Goal: Find specific page/section: Find specific page/section

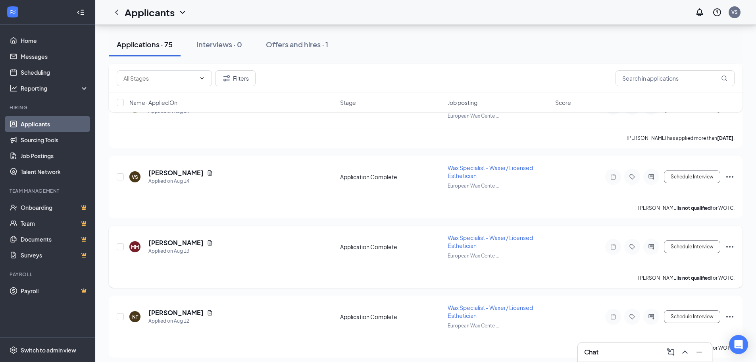
scroll to position [278, 0]
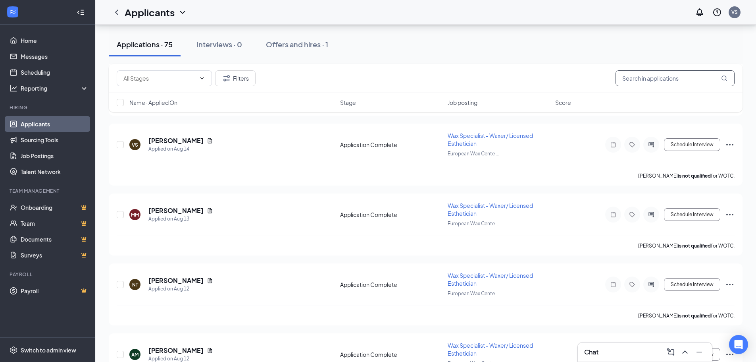
click at [649, 72] on input "text" at bounding box center [675, 78] width 119 height 16
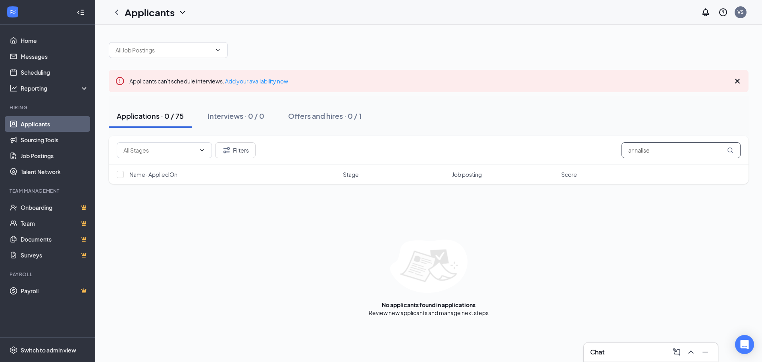
type input "annalise"
click at [729, 150] on icon "MagnifyingGlass" at bounding box center [730, 150] width 6 height 6
drag, startPoint x: 656, startPoint y: 150, endPoint x: 615, endPoint y: 150, distance: 41.3
click at [615, 150] on div "Filters annalise" at bounding box center [429, 150] width 624 height 16
click at [690, 352] on icon "ChevronUp" at bounding box center [691, 351] width 5 height 3
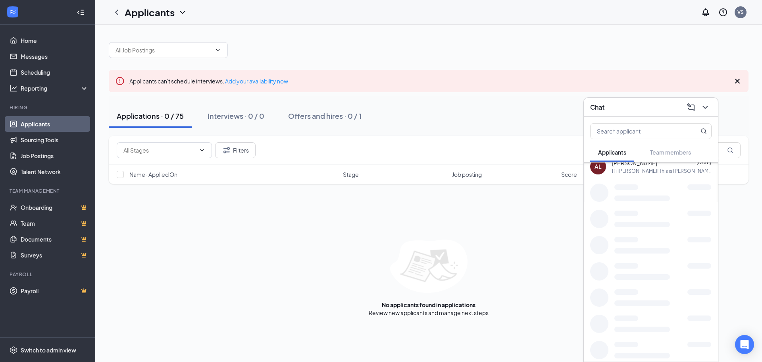
scroll to position [341, 0]
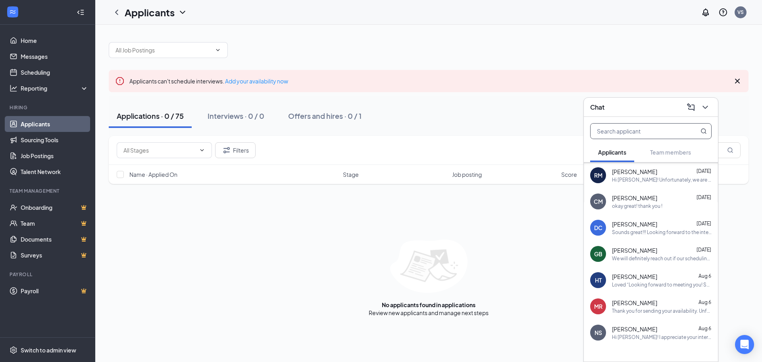
click at [642, 132] on input "text" at bounding box center [638, 130] width 94 height 15
type input "anna"
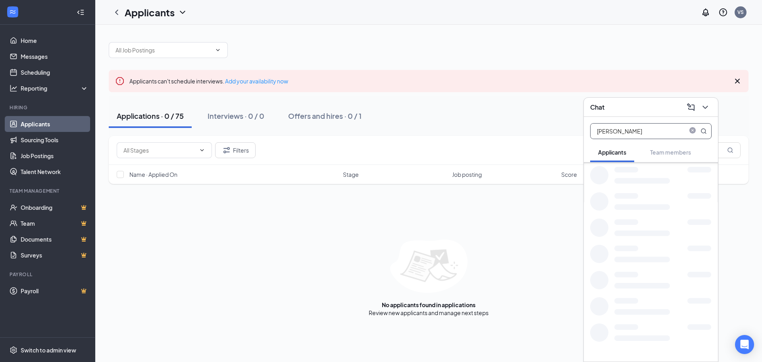
scroll to position [0, 0]
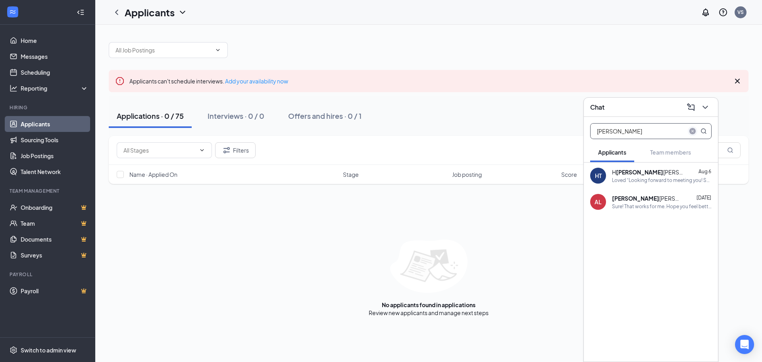
click at [692, 131] on icon "close-circle" at bounding box center [693, 131] width 6 height 6
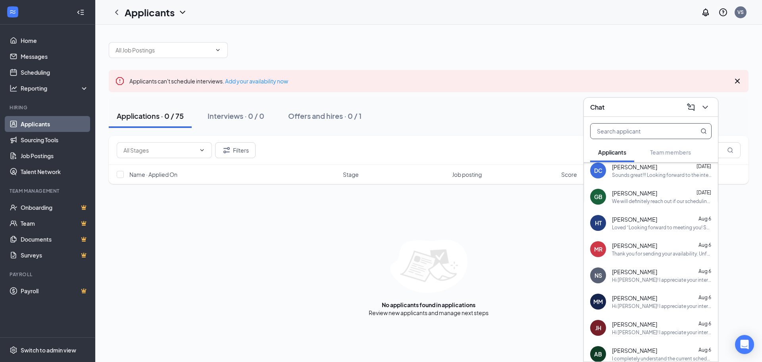
scroll to position [444, 0]
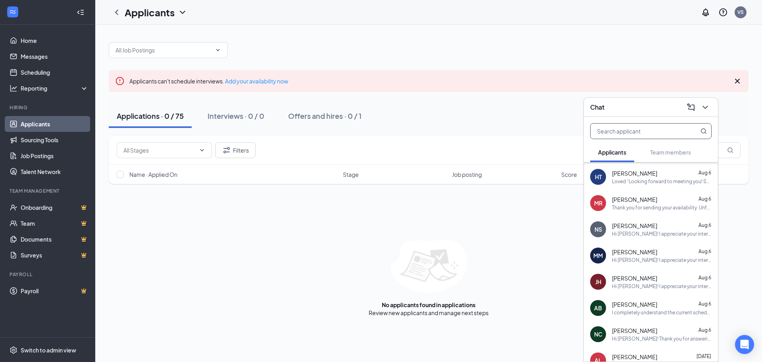
click at [656, 305] on div "Anneliese Berko Aug 6" at bounding box center [662, 304] width 100 height 8
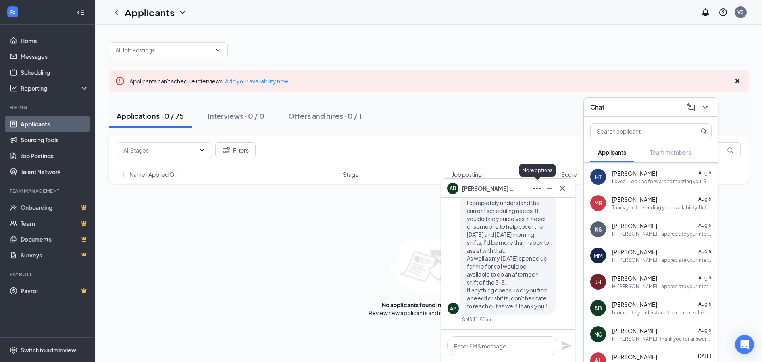
click at [536, 189] on icon "Ellipses" at bounding box center [537, 188] width 10 height 10
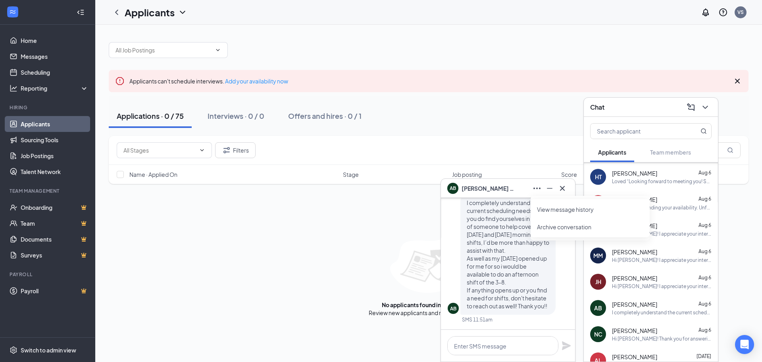
click at [568, 210] on link "View message history" at bounding box center [590, 209] width 106 height 8
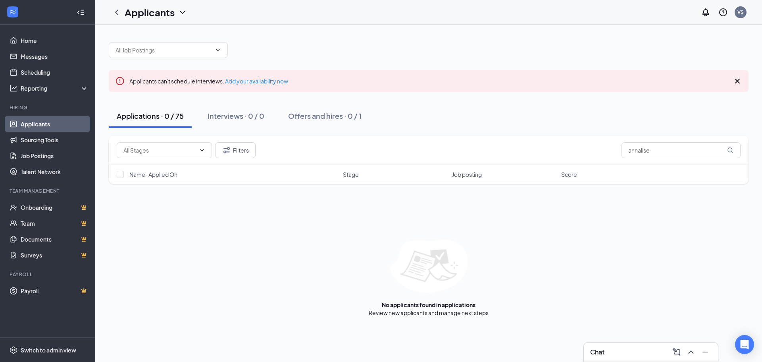
scroll to position [0, 0]
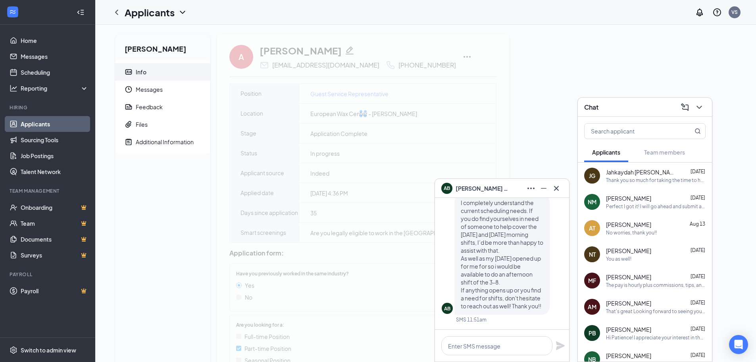
click at [559, 190] on icon "Cross" at bounding box center [557, 188] width 10 height 10
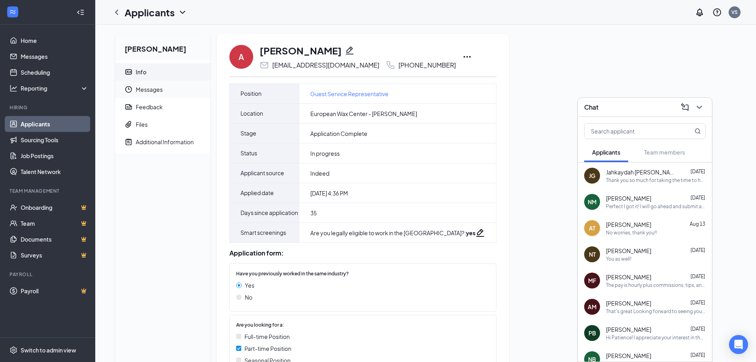
click at [168, 90] on span "Messages" at bounding box center [170, 89] width 68 height 17
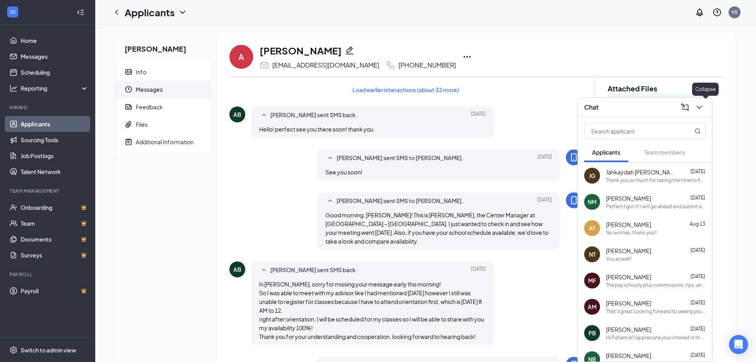
click at [702, 109] on icon "ChevronDown" at bounding box center [700, 107] width 10 height 10
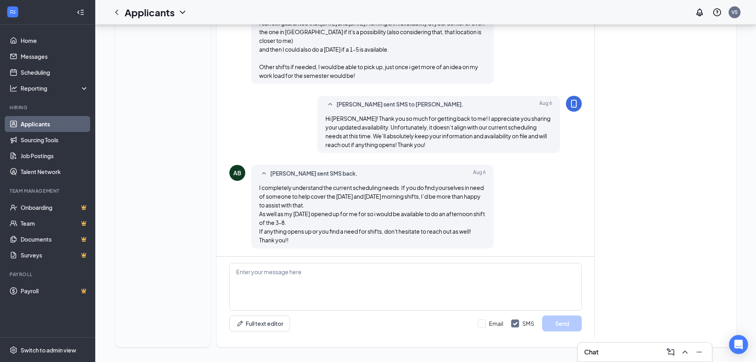
scroll to position [530, 0]
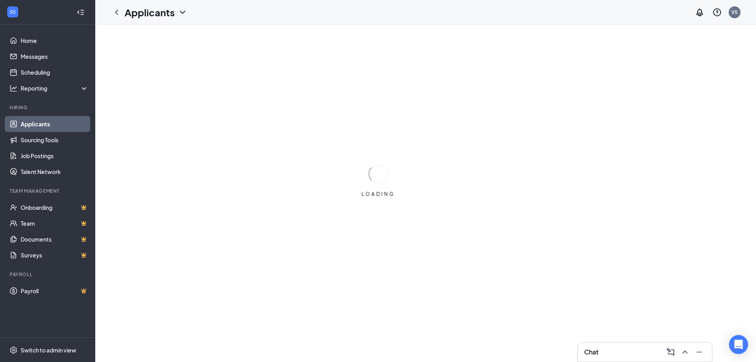
click at [689, 349] on icon "ChevronUp" at bounding box center [686, 352] width 10 height 10
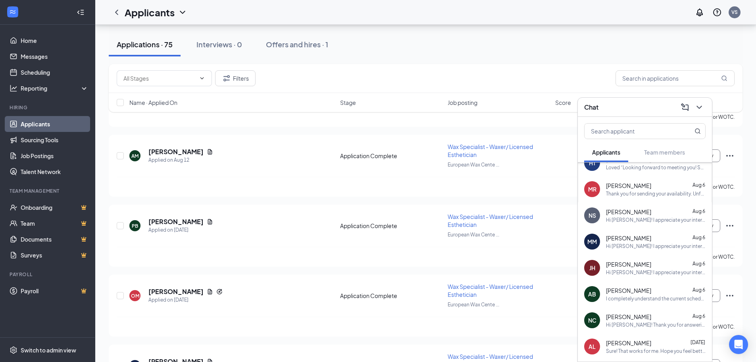
scroll to position [468, 0]
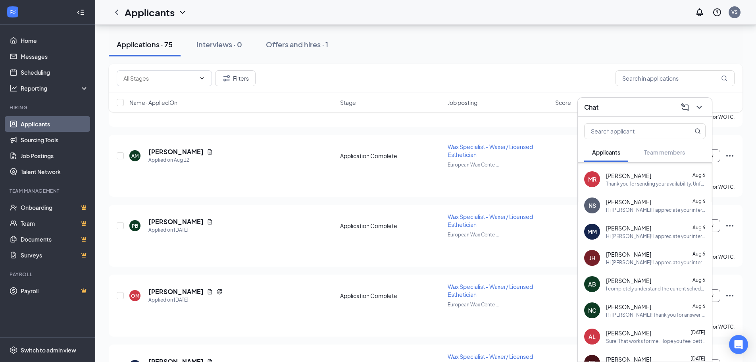
click at [638, 288] on div "I completely understand the current scheduling needs. If you do find yourselves…" at bounding box center [656, 288] width 100 height 7
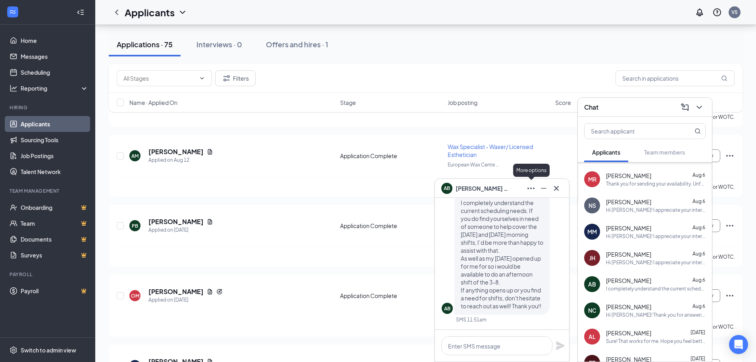
click at [531, 191] on icon "Ellipses" at bounding box center [532, 188] width 10 height 10
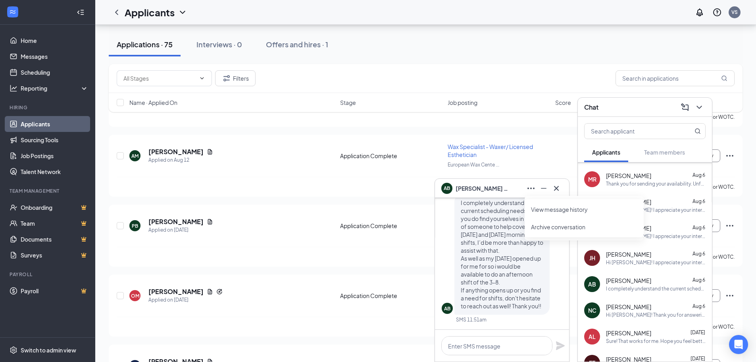
click at [555, 207] on link "View message history" at bounding box center [584, 209] width 106 height 8
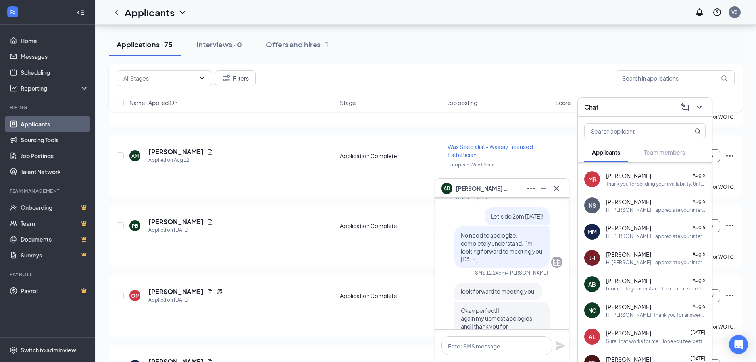
scroll to position [-1271, 0]
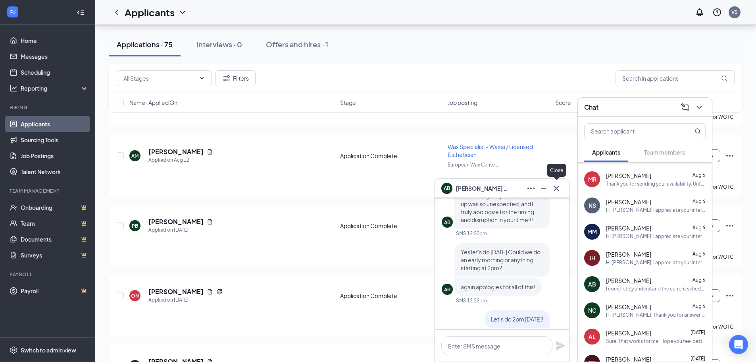
click at [561, 189] on button at bounding box center [556, 188] width 13 height 13
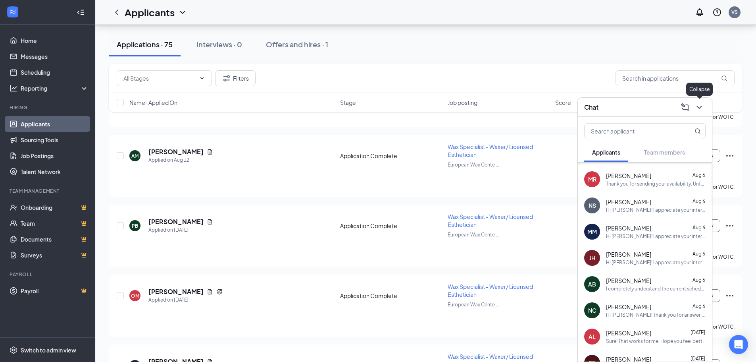
click at [702, 108] on icon "ChevronDown" at bounding box center [700, 107] width 10 height 10
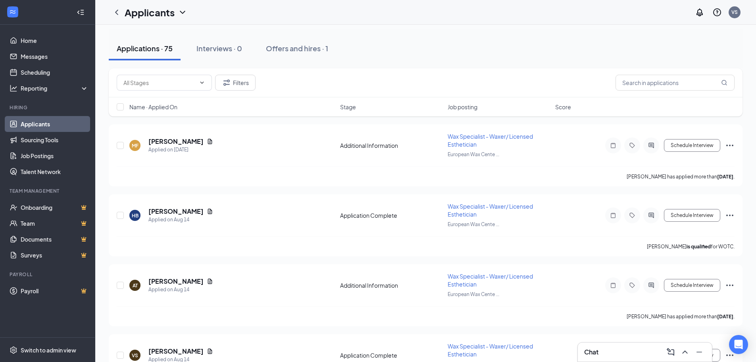
scroll to position [0, 0]
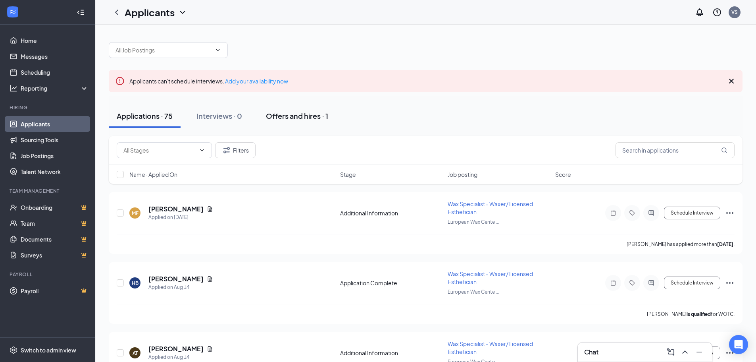
click at [315, 116] on div "Offers and hires · 1" at bounding box center [297, 116] width 62 height 10
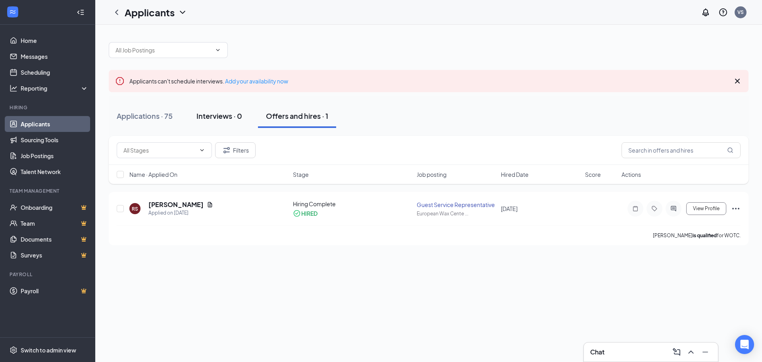
click at [217, 116] on div "Interviews · 0" at bounding box center [220, 116] width 46 height 10
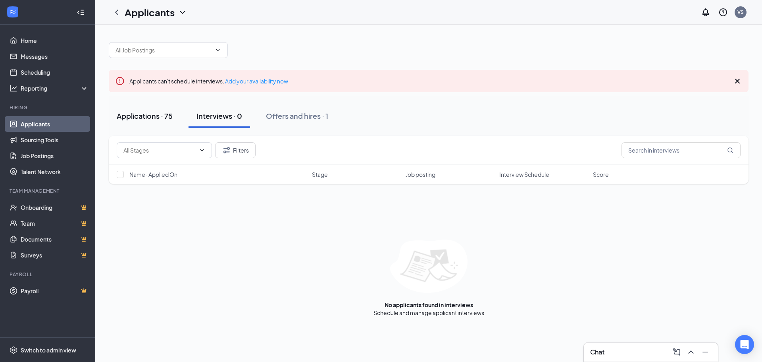
click at [150, 114] on div "Applications · 75" at bounding box center [145, 116] width 56 height 10
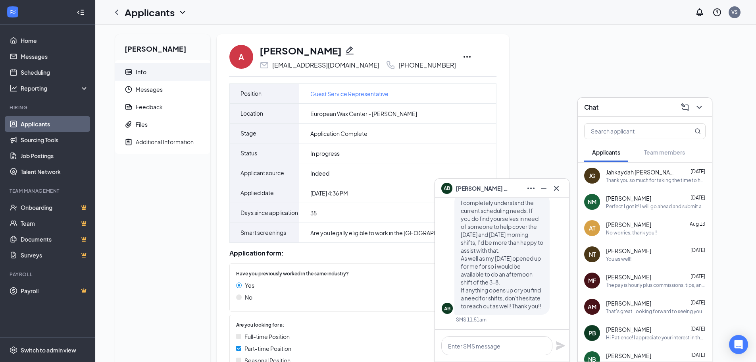
click at [399, 62] on div "[PHONE_NUMBER]" at bounding box center [428, 65] width 58 height 8
copy div "[PHONE_NUMBER]"
